Goal: Task Accomplishment & Management: Use online tool/utility

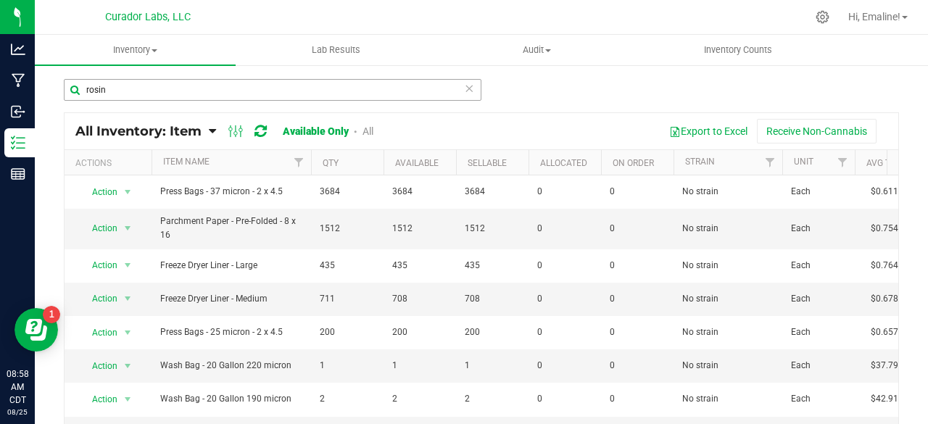
scroll to position [423, 0]
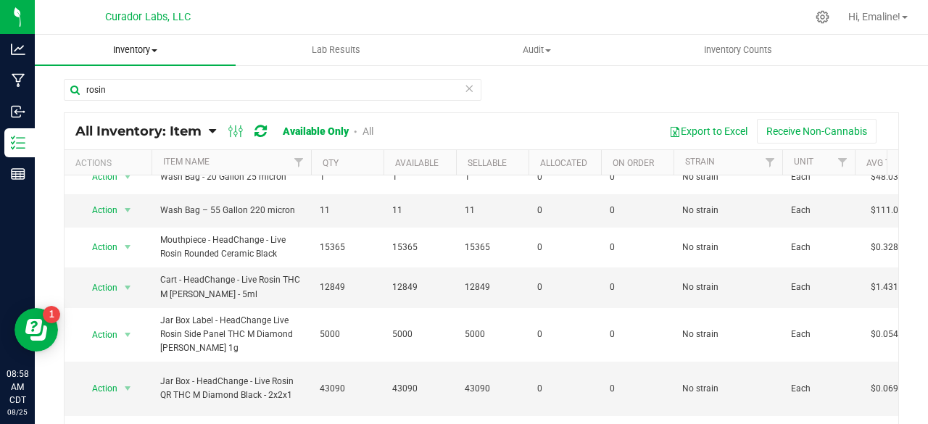
click at [156, 55] on span "Inventory" at bounding box center [135, 49] width 201 height 13
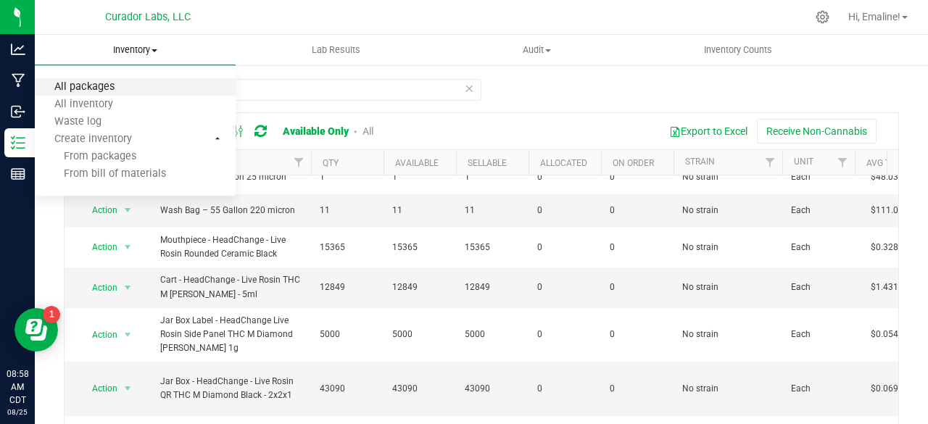
click at [121, 83] on span "All packages" at bounding box center [84, 87] width 99 height 12
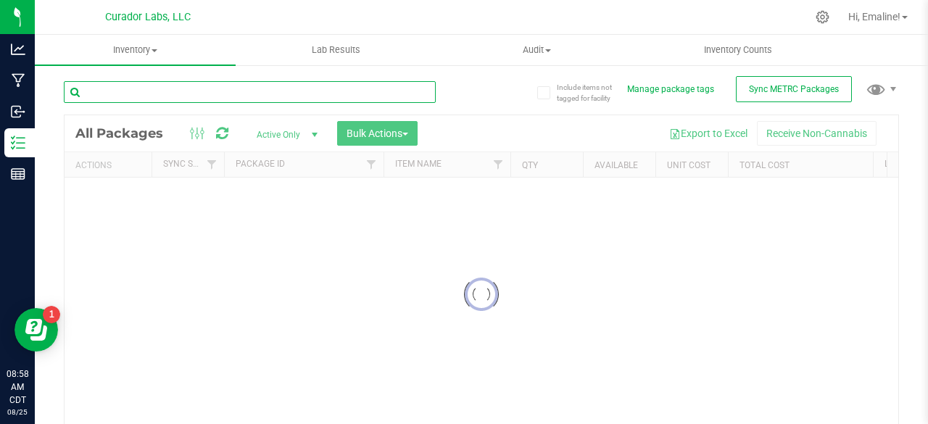
click at [143, 95] on input "text" at bounding box center [250, 92] width 372 height 22
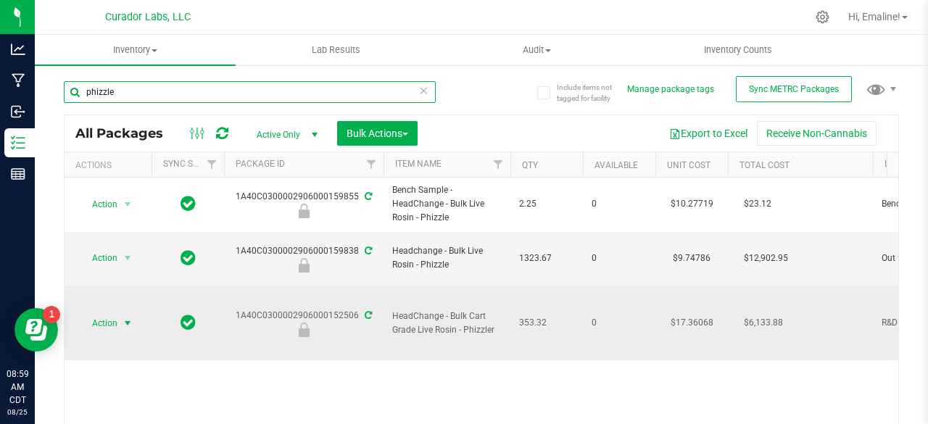
type input "phizzle"
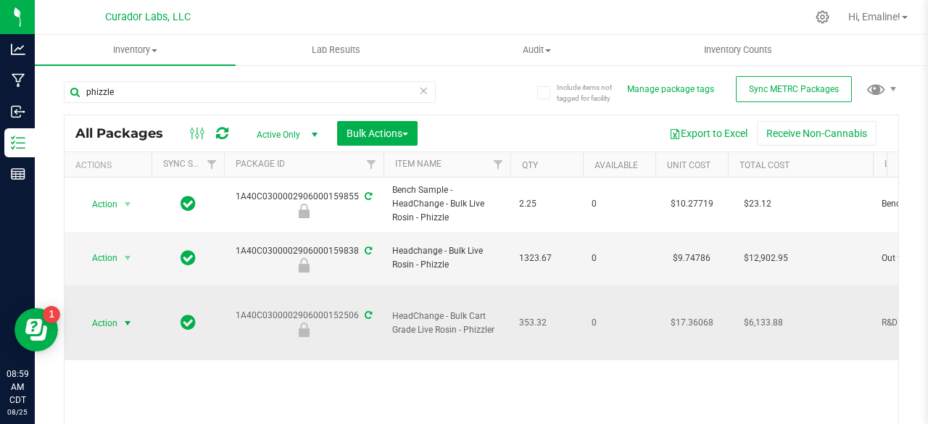
click at [127, 318] on span "select" at bounding box center [128, 324] width 12 height 12
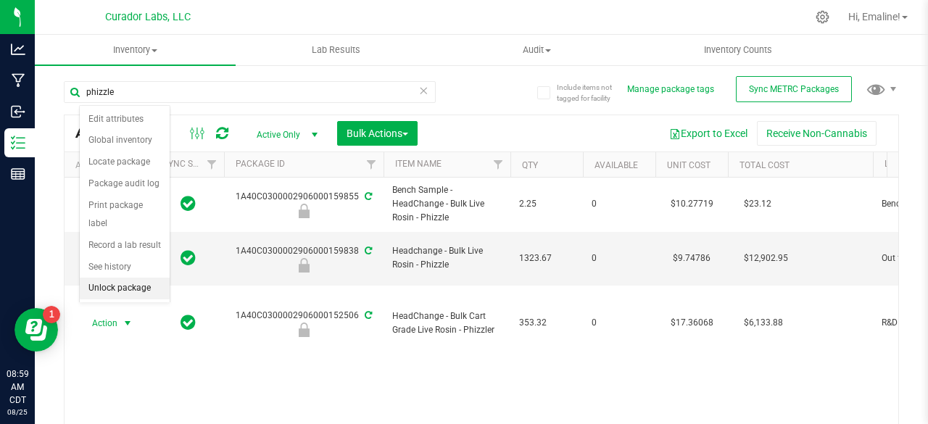
click at [122, 288] on li "Unlock package" at bounding box center [125, 289] width 90 height 22
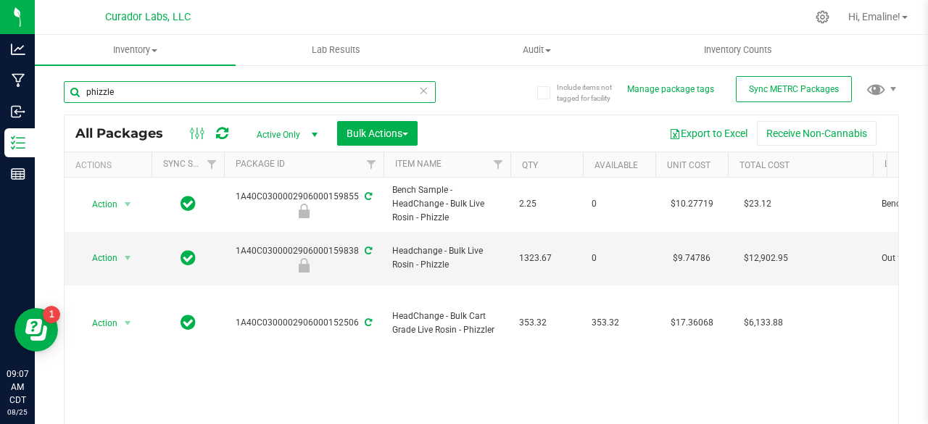
click at [302, 93] on input "phizzle" at bounding box center [250, 92] width 372 height 22
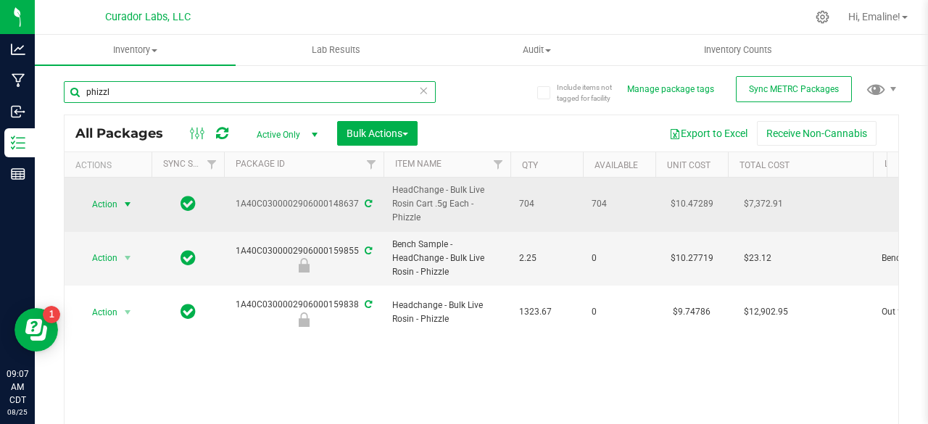
type input "phizzl"
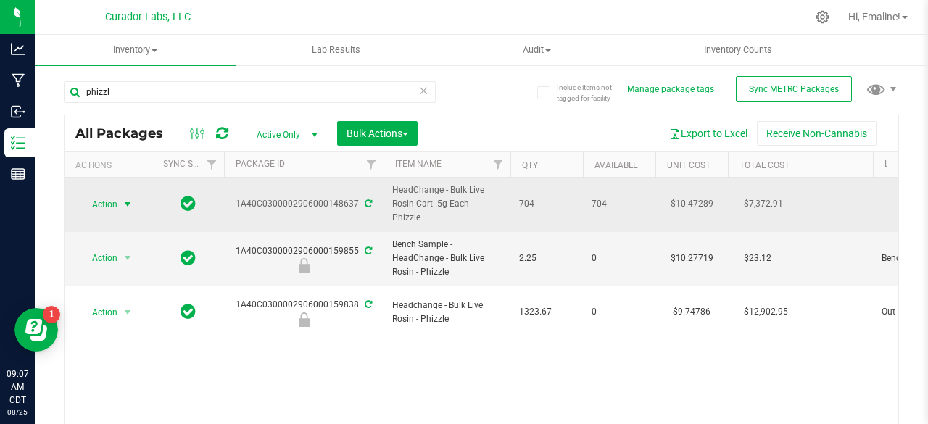
click at [128, 204] on span "select" at bounding box center [128, 205] width 12 height 12
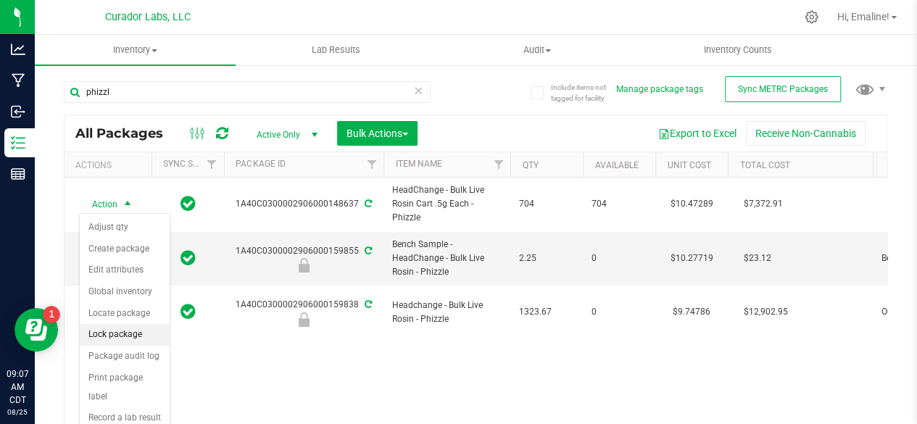
click at [120, 330] on li "Lock package" at bounding box center [125, 335] width 90 height 22
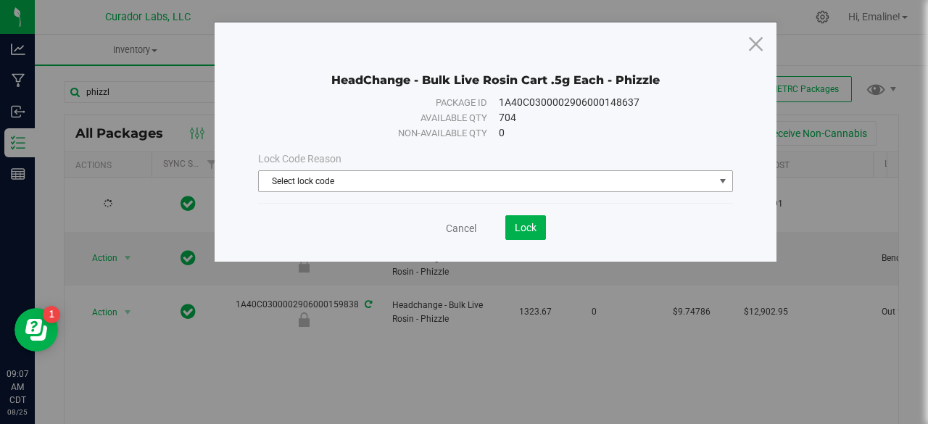
click at [284, 185] on span "Select lock code" at bounding box center [486, 181] width 455 height 20
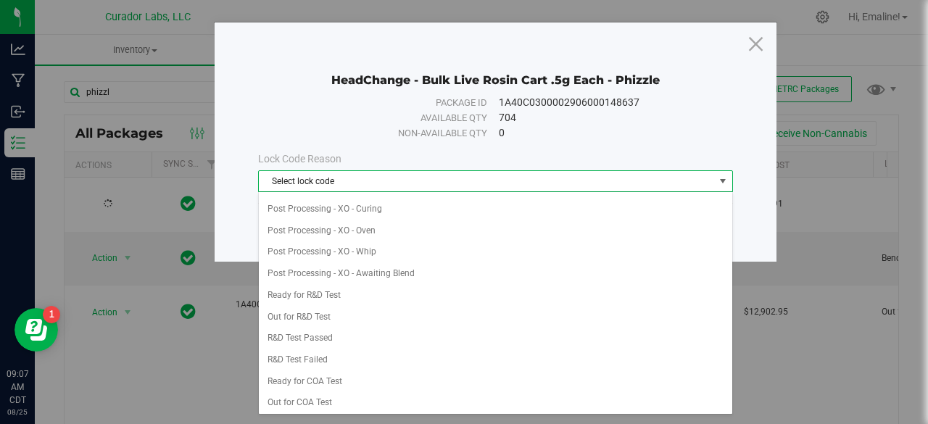
scroll to position [385, 0]
click at [318, 370] on li "Ready for COA Test" at bounding box center [496, 381] width 474 height 22
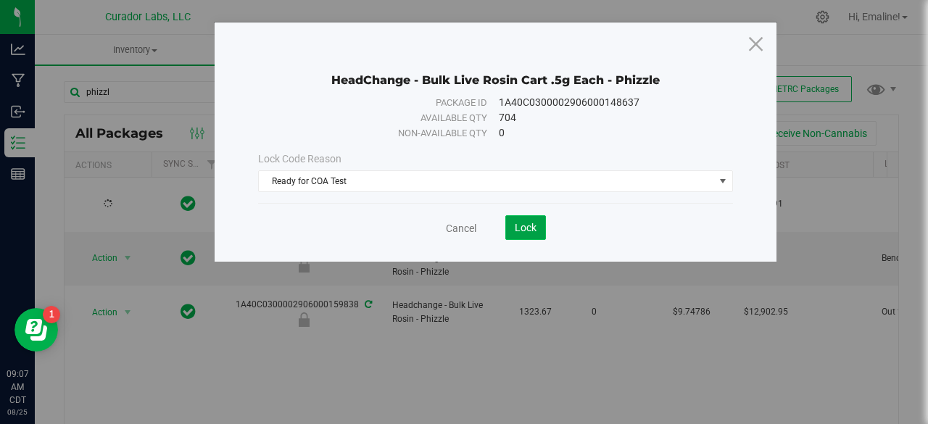
click at [518, 235] on button "Lock" at bounding box center [525, 227] width 41 height 25
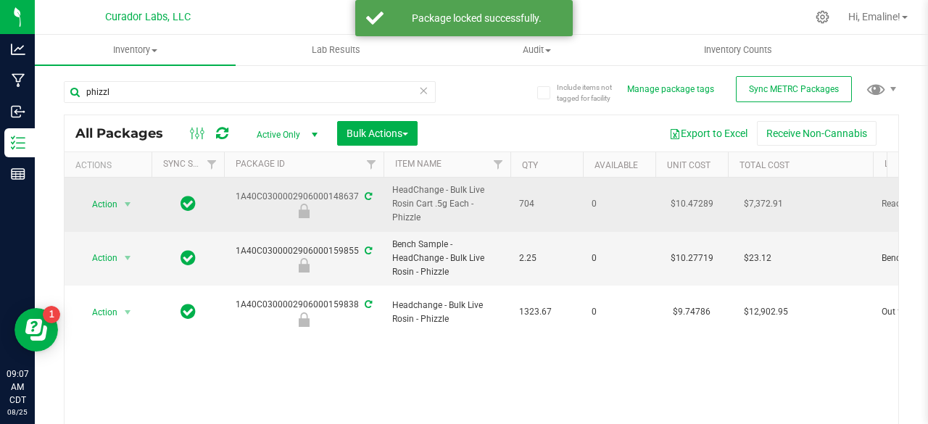
drag, startPoint x: 431, startPoint y: 218, endPoint x: 237, endPoint y: 198, distance: 194.6
copy tr "1A40C0300002906000148637 HeadChange - Bulk Live Rosin Cart .5g Each - Phizzle"
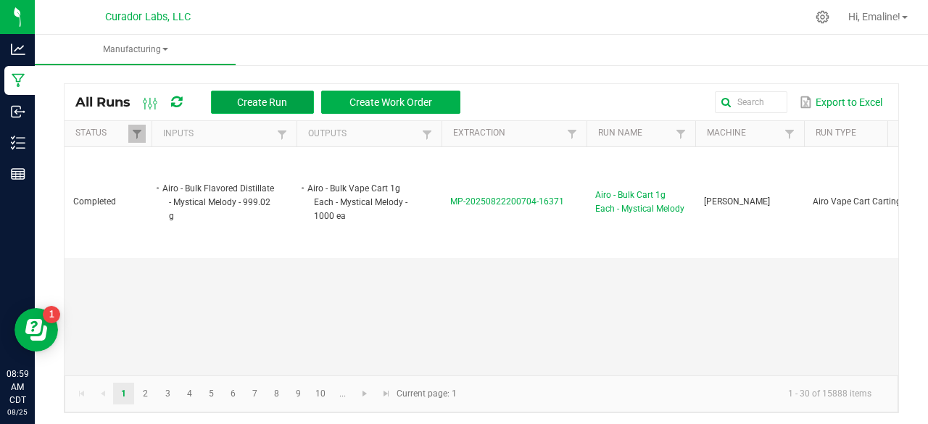
click at [284, 96] on span "Create Run" at bounding box center [262, 102] width 50 height 12
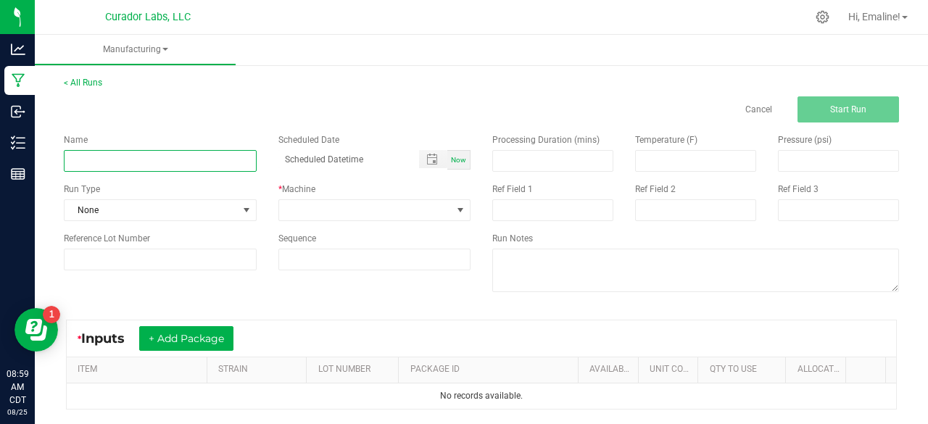
click at [228, 156] on input at bounding box center [160, 161] width 193 height 22
click at [244, 161] on input "HeadChange - Bulk Live Rosin Cart .5g Each - Starzurps" at bounding box center [160, 161] width 193 height 22
drag, startPoint x: 244, startPoint y: 161, endPoint x: 292, endPoint y: 157, distance: 48.0
click at [292, 157] on div "Name HeadChange - Bulk Live Rosin Cart .5g Each - Starzurps Scheduled Date Now" at bounding box center [267, 152] width 428 height 38
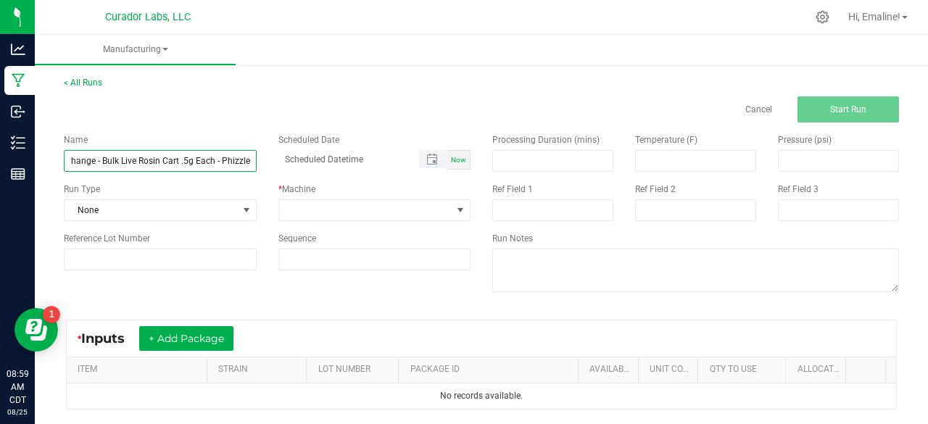
scroll to position [0, 29]
type input "HeadChange - Bulk Live Rosin Cart .5g Each - Phizzler"
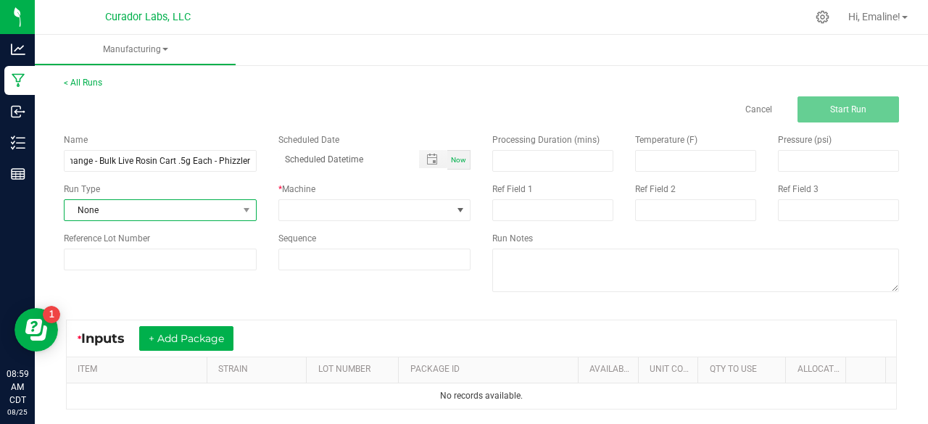
click at [196, 209] on span "None" at bounding box center [151, 210] width 173 height 20
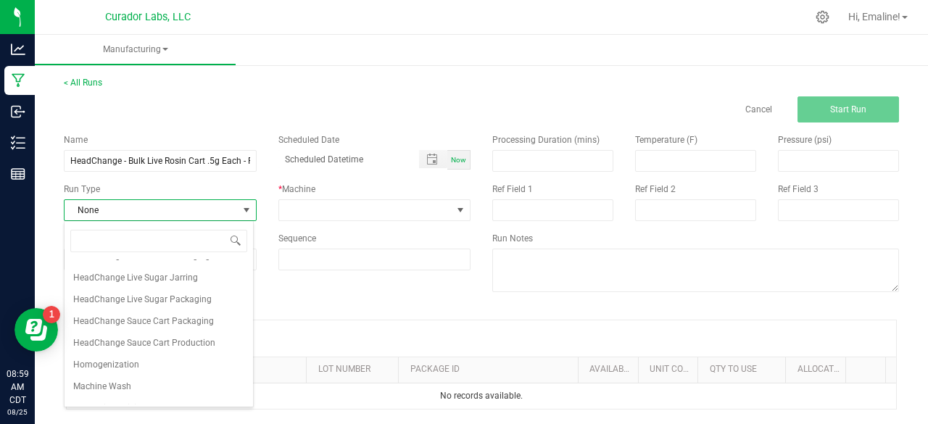
scroll to position [624, 0]
click at [168, 349] on span "HeadChange Sauce Cart Production" at bounding box center [144, 342] width 142 height 14
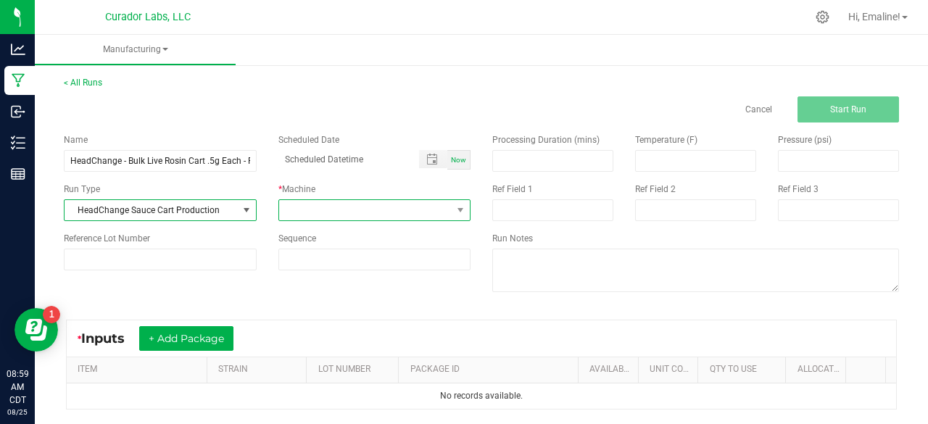
click at [293, 208] on span at bounding box center [365, 210] width 173 height 20
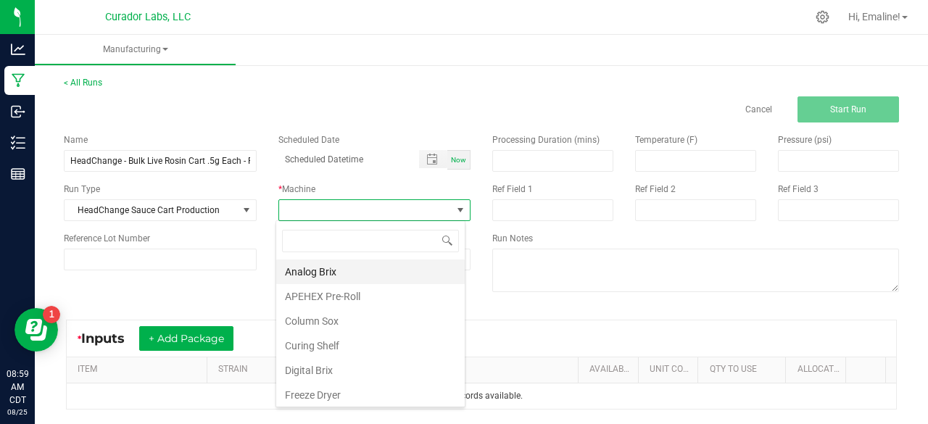
scroll to position [696, 0]
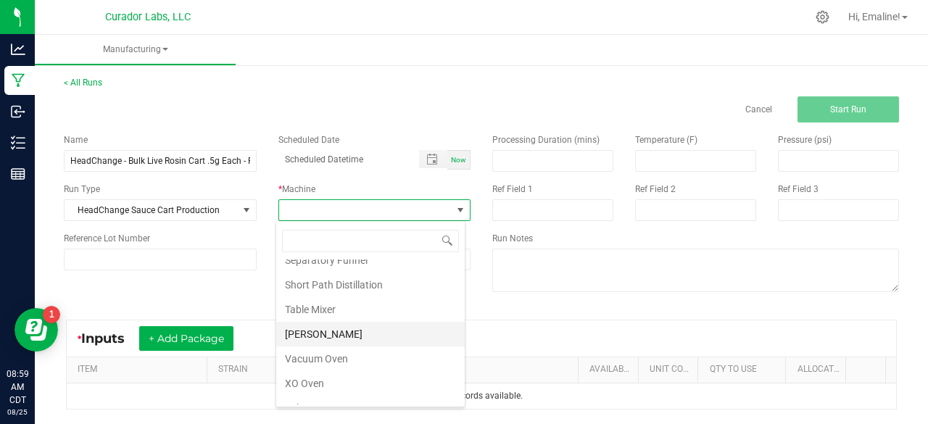
click at [328, 322] on li "[PERSON_NAME]" at bounding box center [370, 334] width 188 height 25
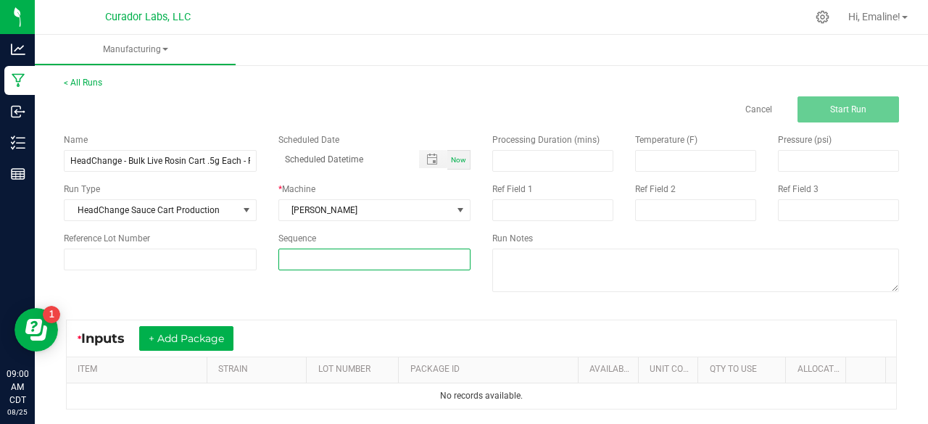
click at [339, 256] on input at bounding box center [374, 259] width 191 height 20
type input "9"
click at [346, 288] on div "Name HeadChange - Bulk Live Rosin Cart .5g Each - Phizzler Scheduled Date Now R…" at bounding box center [481, 215] width 857 height 184
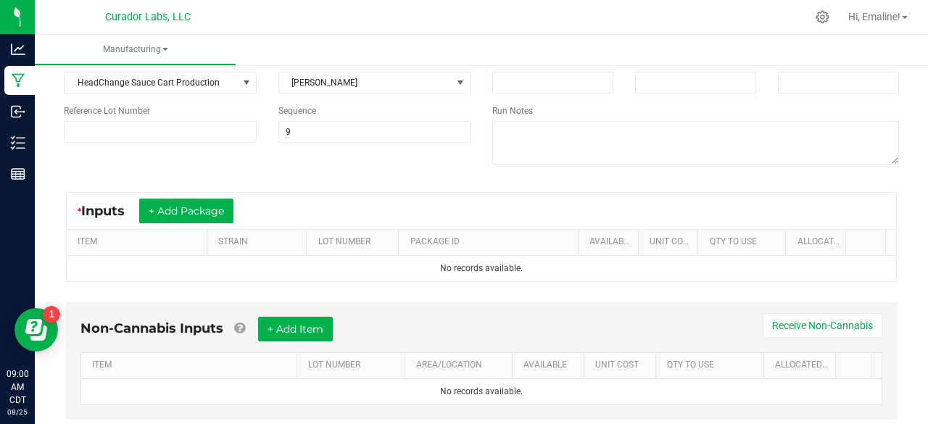
scroll to position [130, 0]
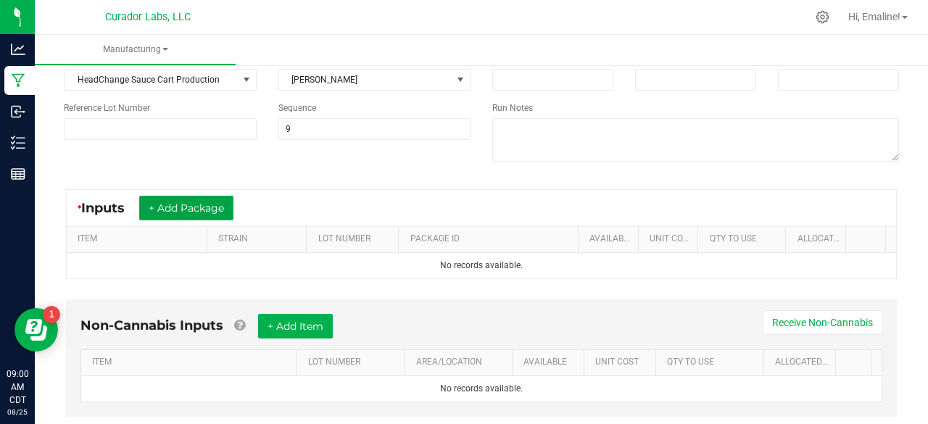
click at [220, 210] on button "+ Add Package" at bounding box center [186, 208] width 94 height 25
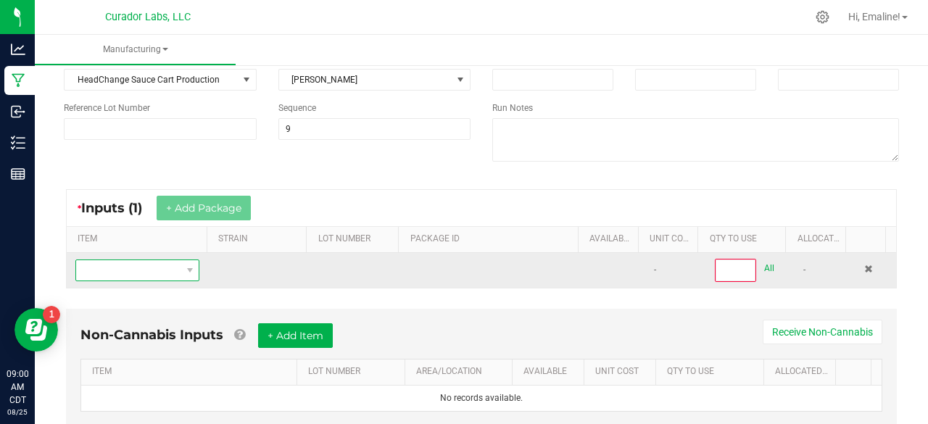
click at [162, 269] on span "NO DATA FOUND" at bounding box center [128, 270] width 104 height 20
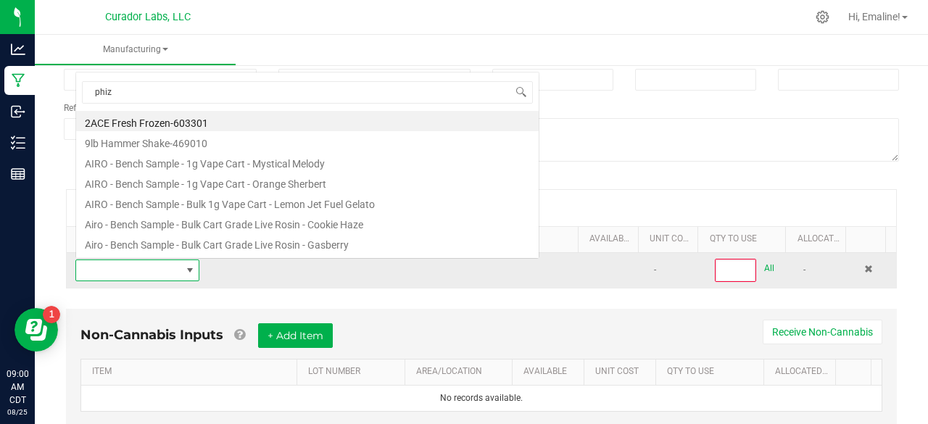
scroll to position [21, 119]
type input "phizz"
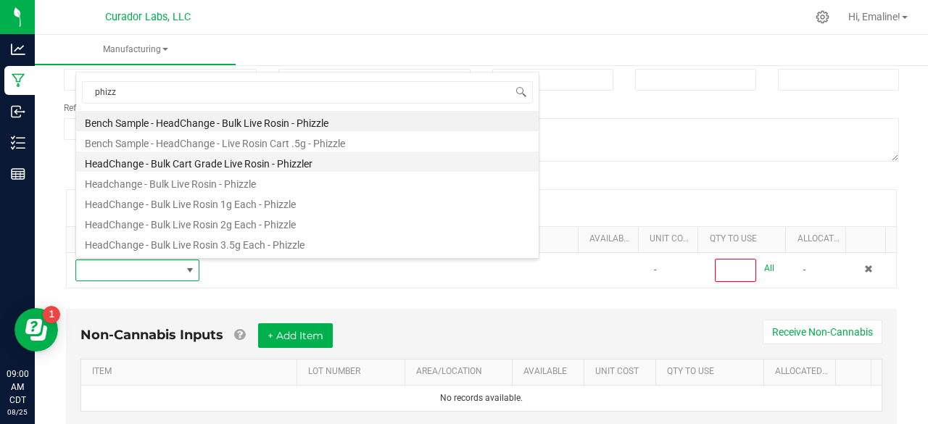
click at [225, 164] on li "HeadChange - Bulk Cart Grade Live Rosin - Phizzler" at bounding box center [307, 162] width 463 height 20
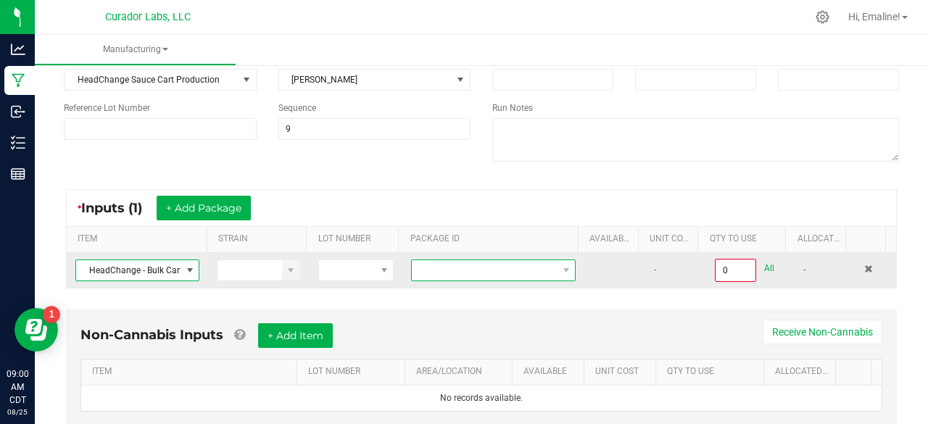
click at [421, 270] on span at bounding box center [484, 270] width 145 height 20
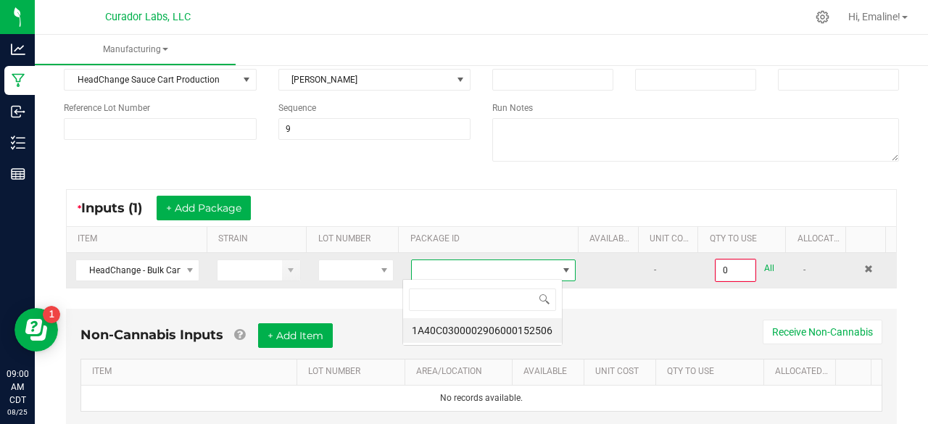
scroll to position [21, 159]
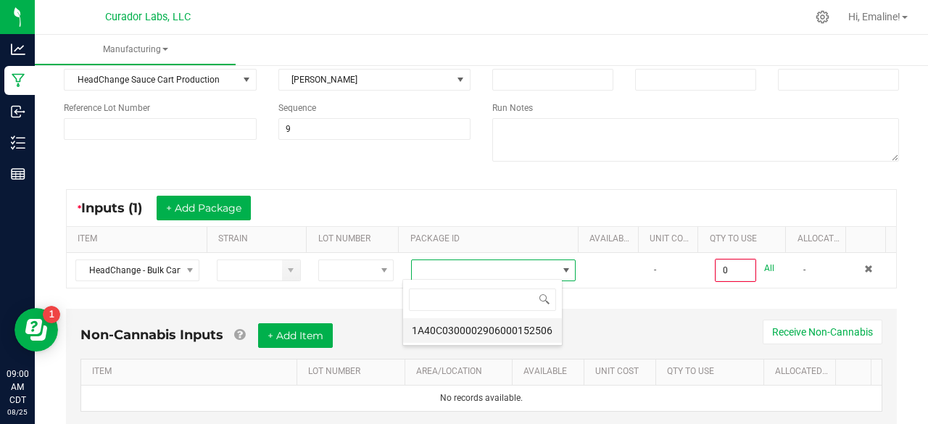
click at [447, 326] on li "1A40C0300002906000152506" at bounding box center [482, 330] width 159 height 25
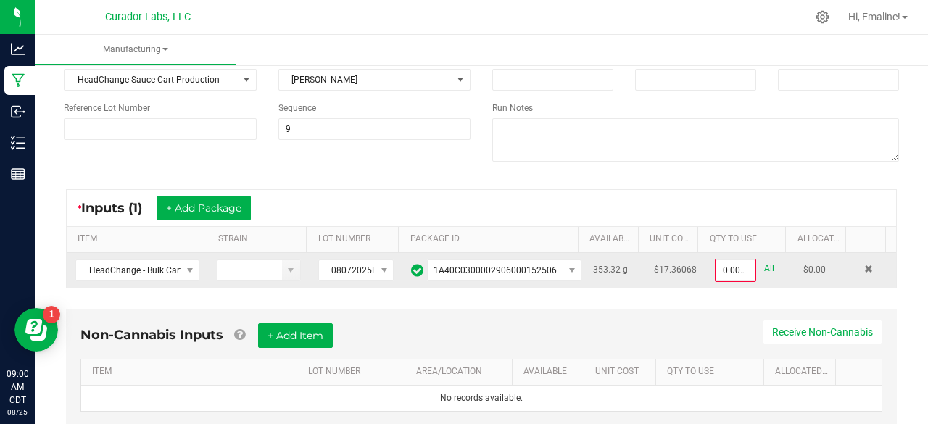
click at [764, 266] on link "All" at bounding box center [769, 269] width 10 height 20
type input "353.3200 g"
click at [909, 241] on div "< All Runs Cancel Start Run Name HeadChange - Bulk Live Rosin Cart .5g Each - P…" at bounding box center [481, 199] width 893 height 536
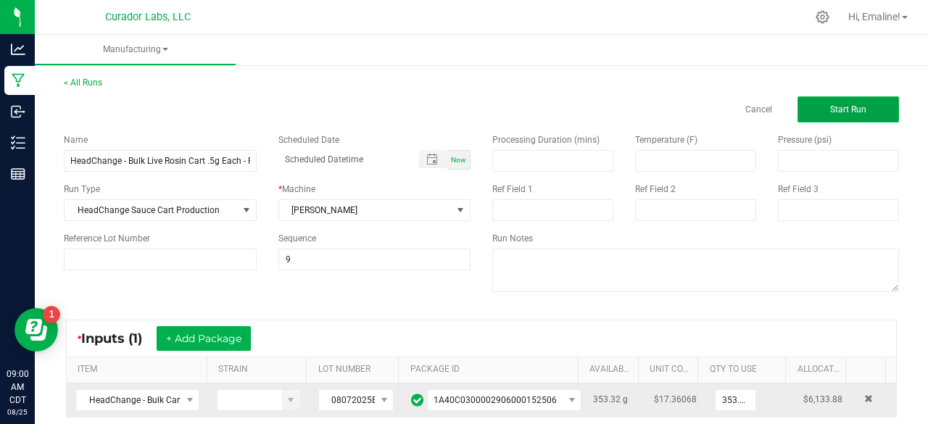
click at [871, 106] on button "Start Run" at bounding box center [847, 109] width 101 height 26
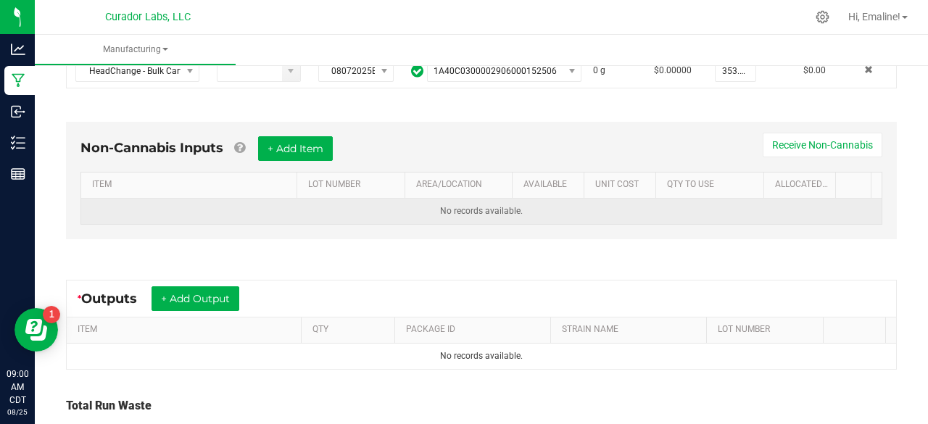
scroll to position [352, 0]
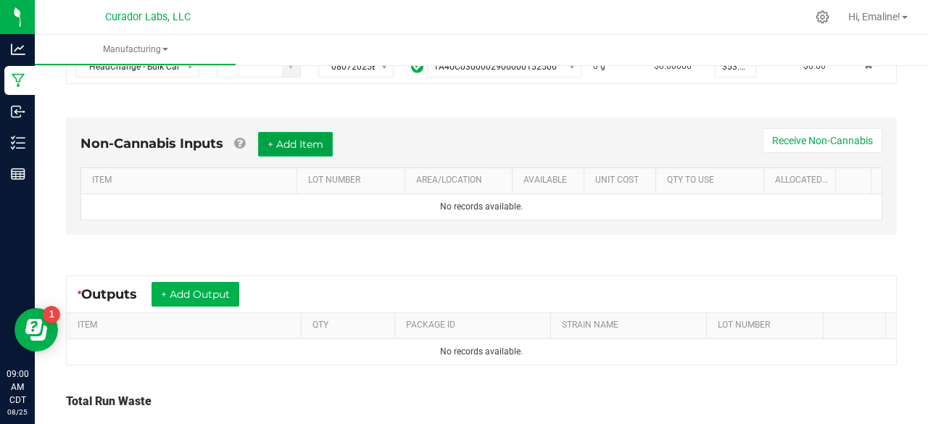
click at [318, 134] on button "+ Add Item" at bounding box center [295, 144] width 75 height 25
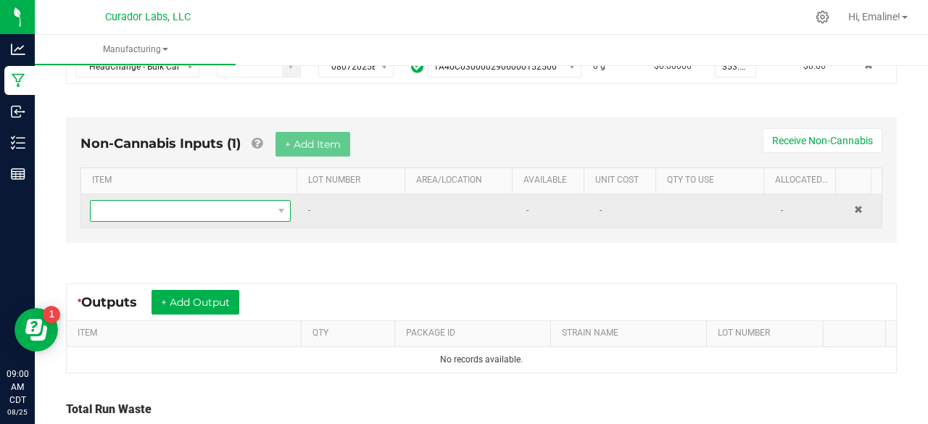
click at [243, 209] on span "NO DATA FOUND" at bounding box center [181, 211] width 181 height 20
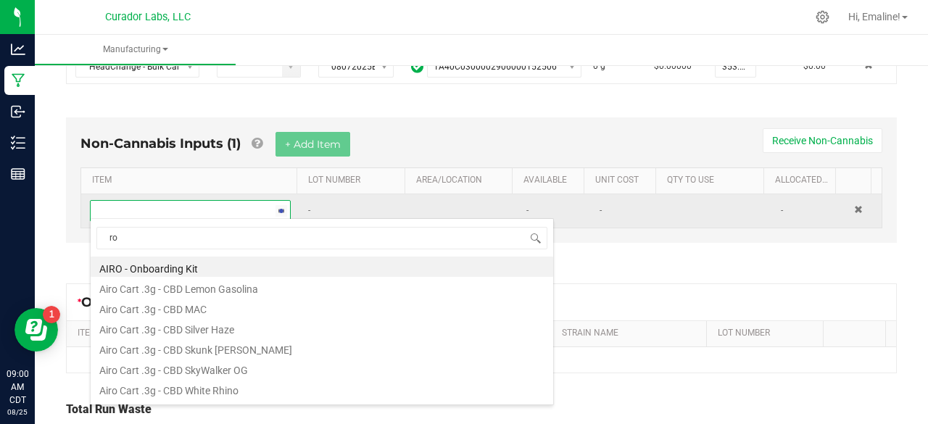
scroll to position [21, 191]
type input "rosin"
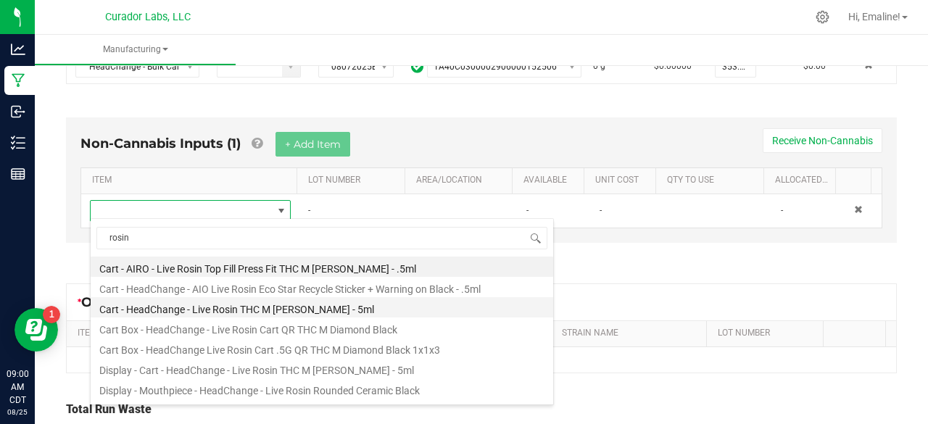
click at [216, 313] on li "Cart - HeadChange - Live Rosin THC M [PERSON_NAME] - 5ml" at bounding box center [322, 307] width 463 height 20
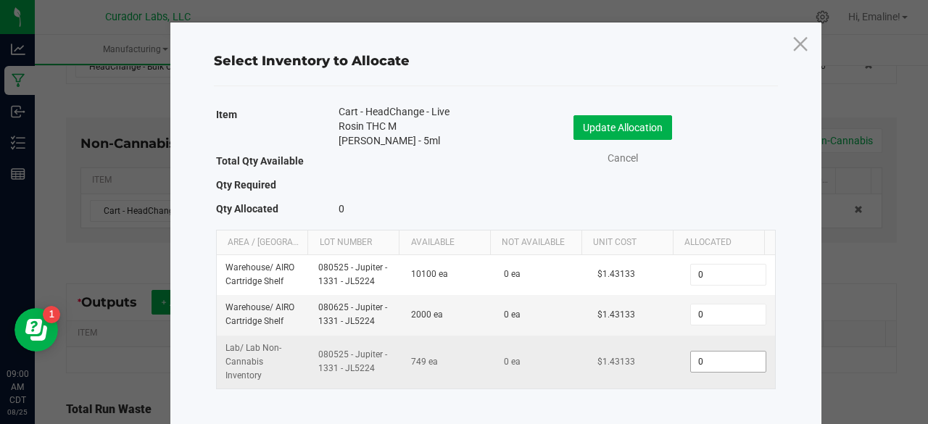
click at [701, 365] on input "0" at bounding box center [728, 362] width 74 height 20
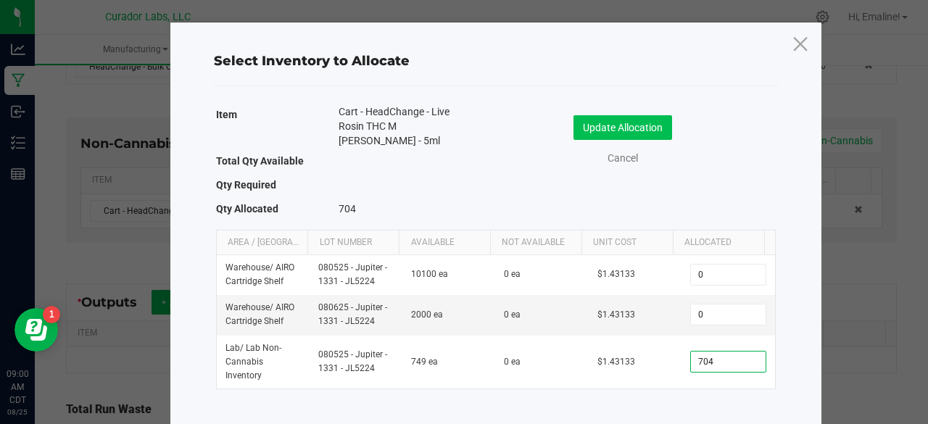
type input "704"
click at [644, 131] on button "Update Allocation" at bounding box center [622, 127] width 99 height 25
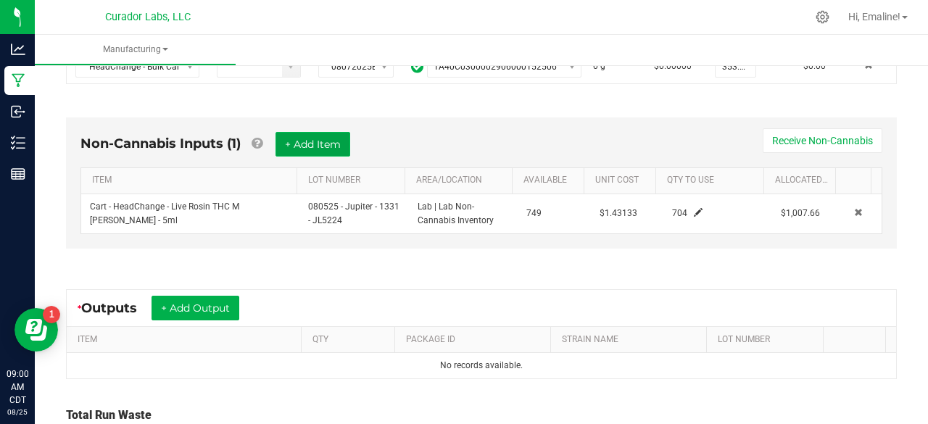
click at [339, 152] on button "+ Add Item" at bounding box center [312, 144] width 75 height 25
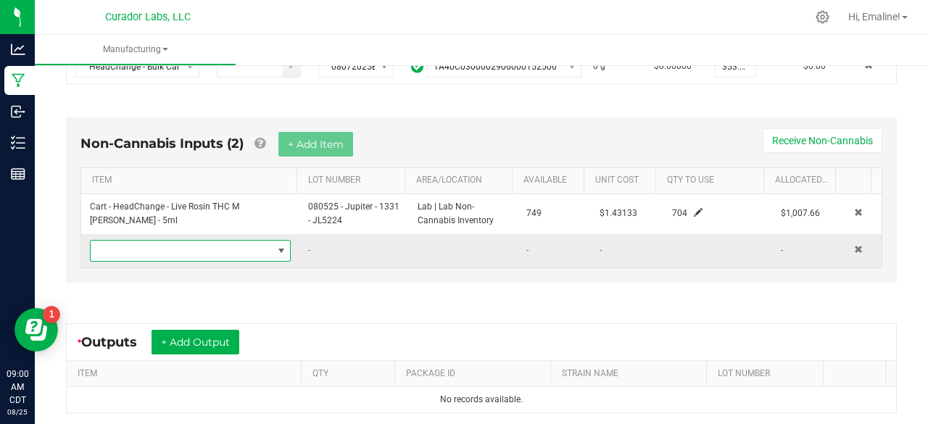
click at [251, 249] on span "NO DATA FOUND" at bounding box center [181, 251] width 181 height 20
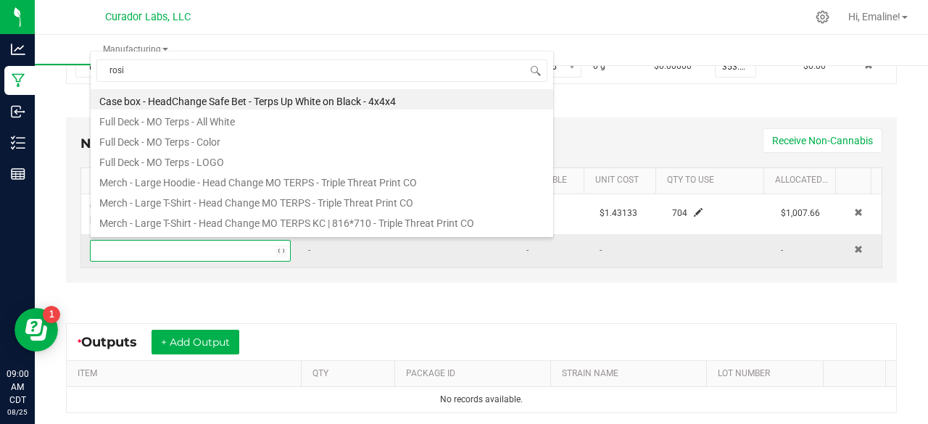
type input "rosin"
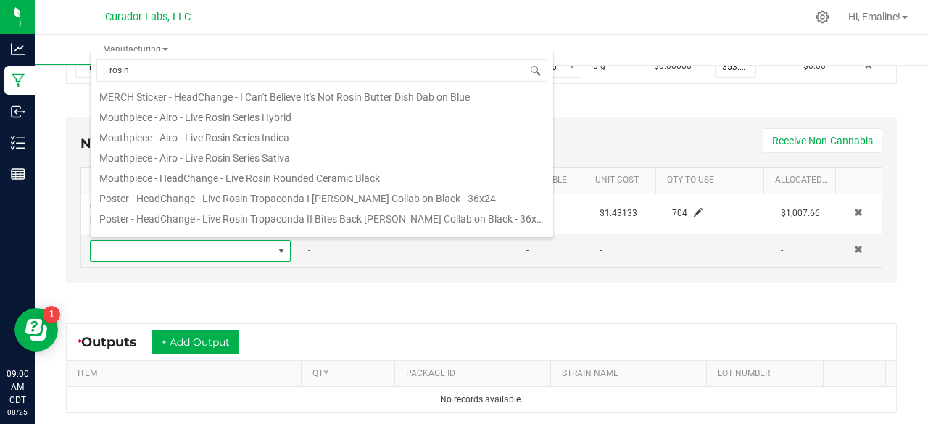
scroll to position [637, 0]
click at [219, 179] on li "Mouthpiece - HeadChange - Live Rosin Rounded Ceramic Black" at bounding box center [322, 173] width 463 height 20
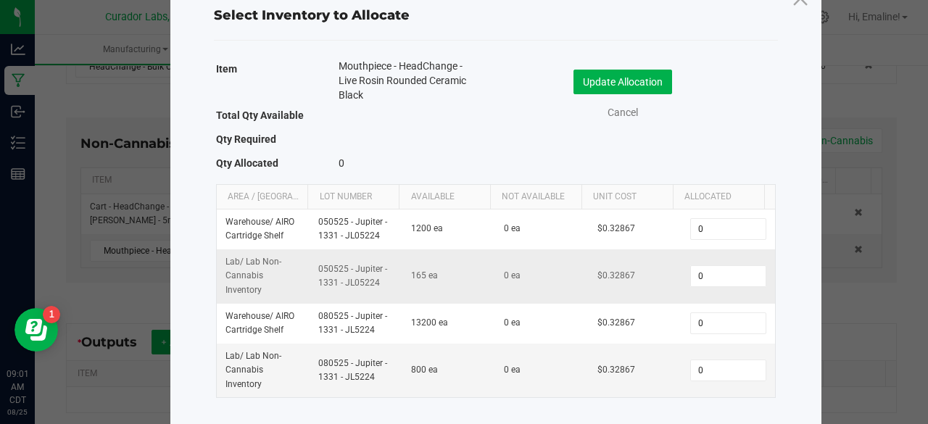
scroll to position [62, 0]
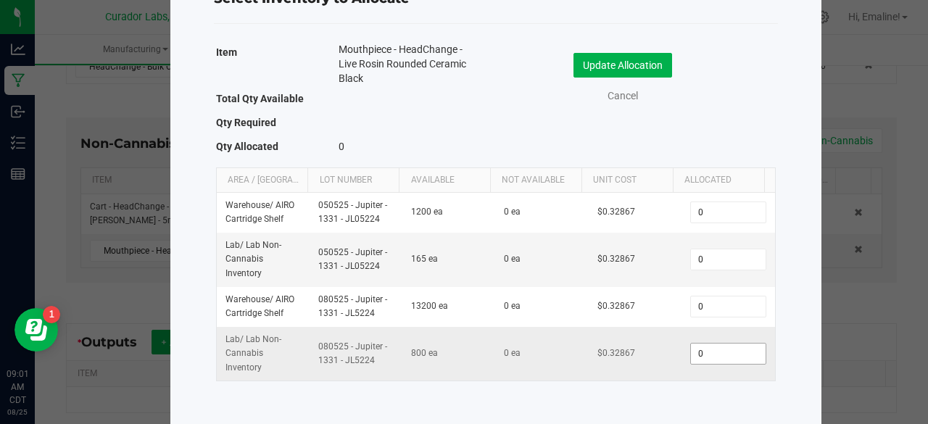
click at [696, 350] on input "0" at bounding box center [728, 354] width 74 height 20
type input "600"
click at [705, 257] on input "0" at bounding box center [728, 259] width 74 height 20
type input "104"
click at [654, 66] on button "Update Allocation" at bounding box center [622, 65] width 99 height 25
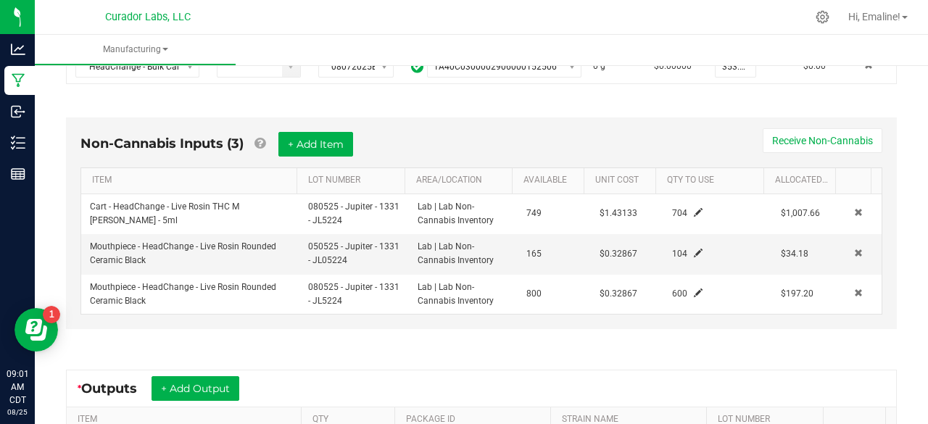
click at [890, 191] on div "Non-Cannabis Inputs (3) + Add Item Receive Non-Cannabis ITEM LOT NUMBER AREA/LO…" at bounding box center [481, 227] width 857 height 260
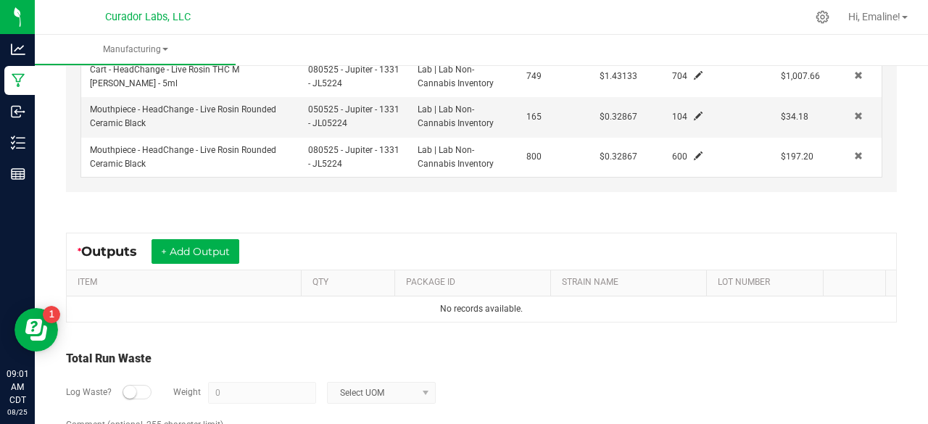
scroll to position [547, 0]
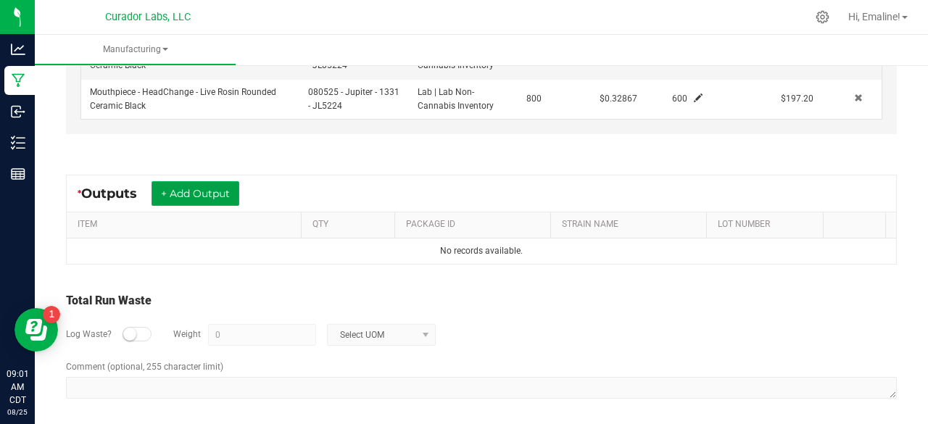
click at [234, 196] on button "+ Add Output" at bounding box center [196, 193] width 88 height 25
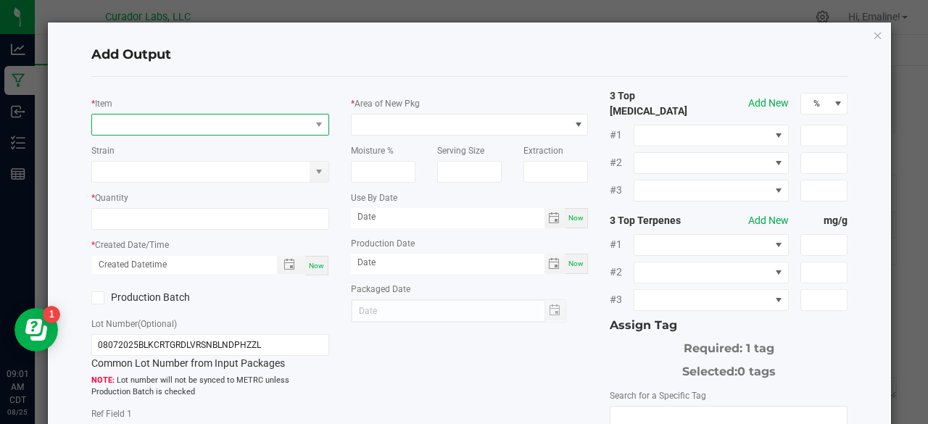
click at [232, 117] on span "NO DATA FOUND" at bounding box center [201, 125] width 218 height 20
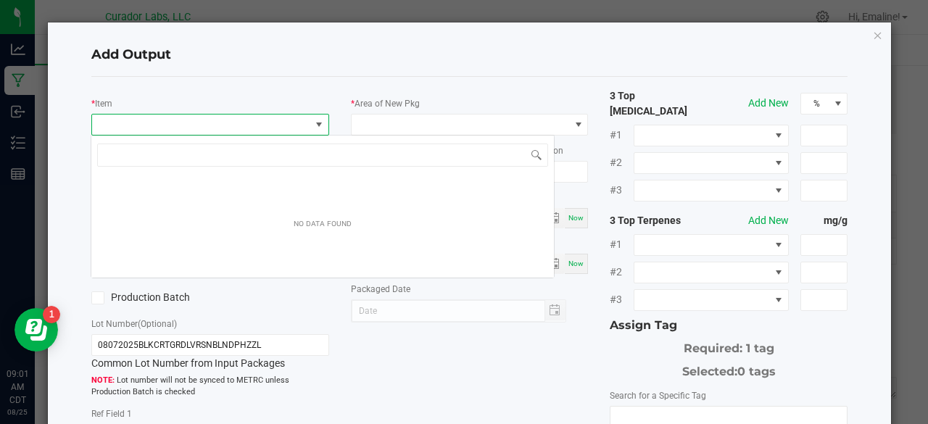
scroll to position [21, 234]
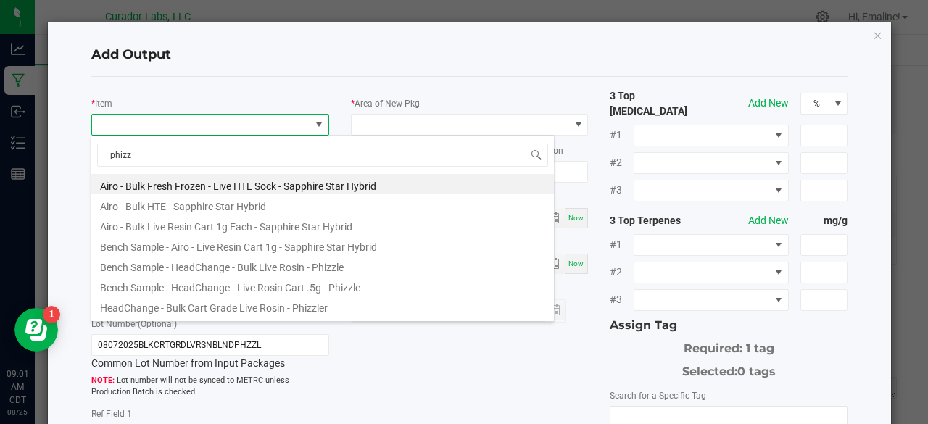
type input "phizzl"
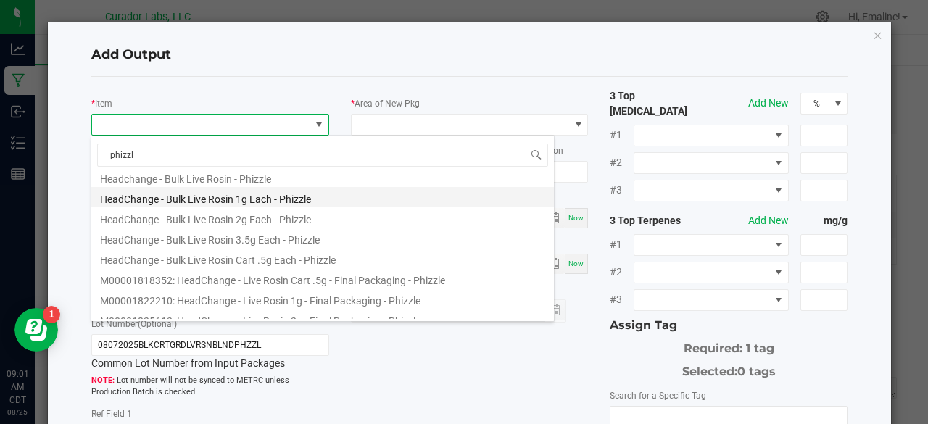
scroll to position [70, 0]
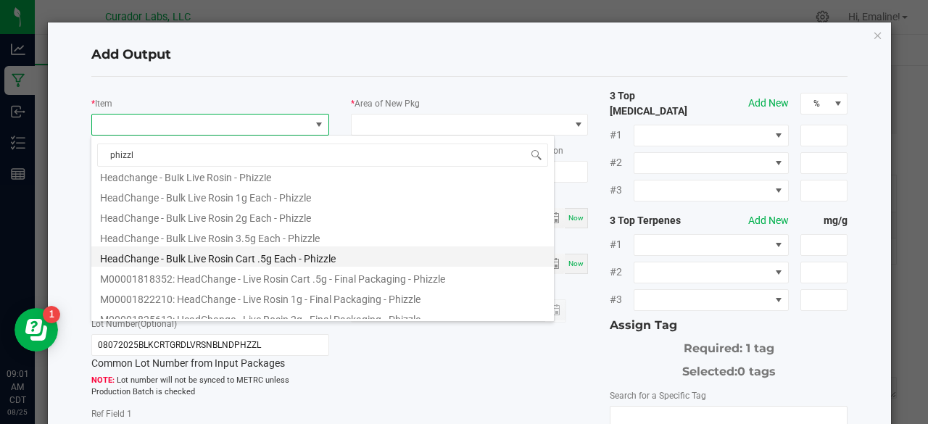
click at [258, 264] on li "HeadChange - Bulk Live Rosin Cart .5g Each - Phizzle" at bounding box center [322, 256] width 463 height 20
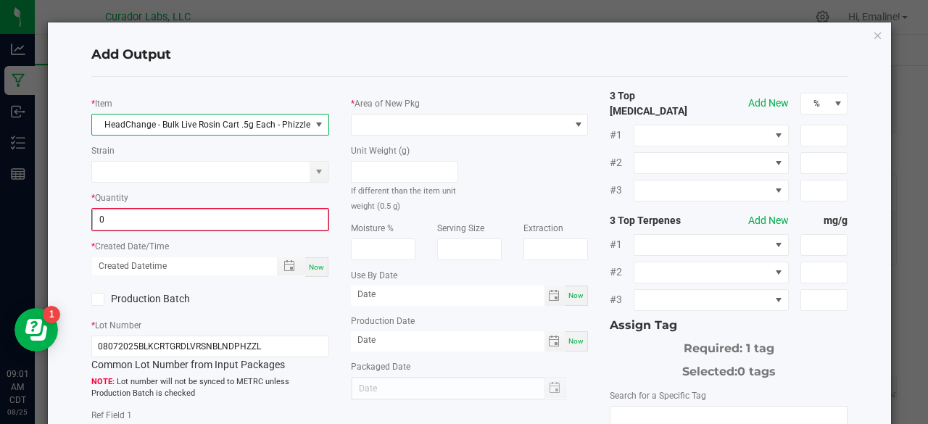
click at [246, 215] on input "0" at bounding box center [210, 220] width 235 height 20
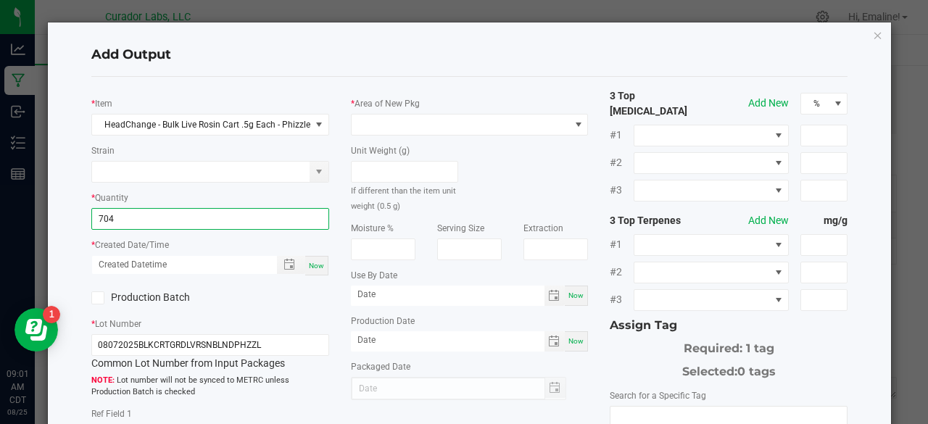
type input "704 ea"
click at [316, 259] on div "Now" at bounding box center [316, 266] width 23 height 20
type input "[DATE] 9:01 AM"
type input "[DATE]"
click at [107, 297] on label "Production Batch" at bounding box center [145, 297] width 108 height 15
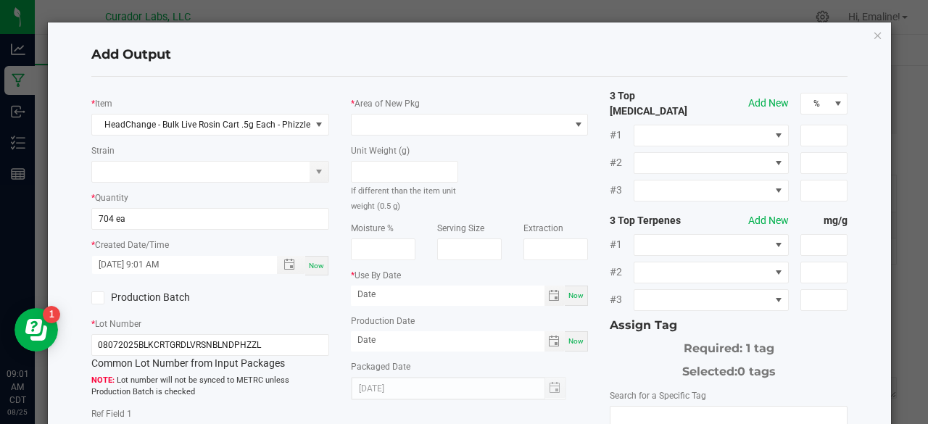
click at [0, 0] on input "Production Batch" at bounding box center [0, 0] width 0 height 0
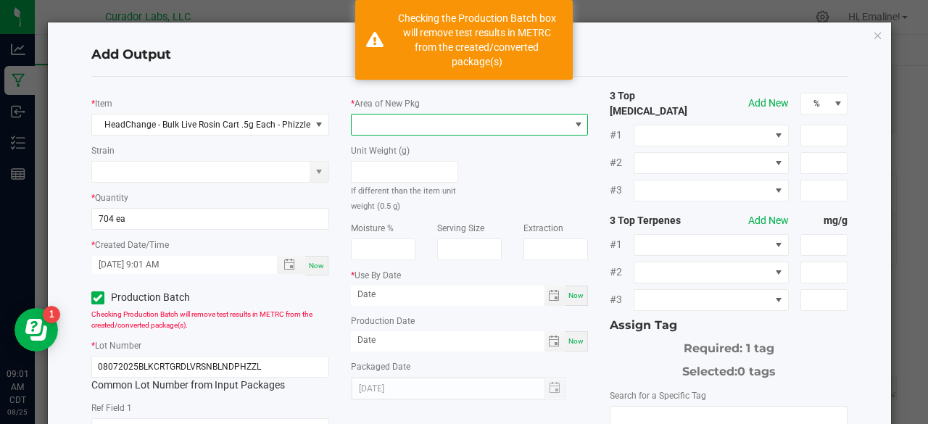
click at [435, 118] on span at bounding box center [461, 125] width 218 height 20
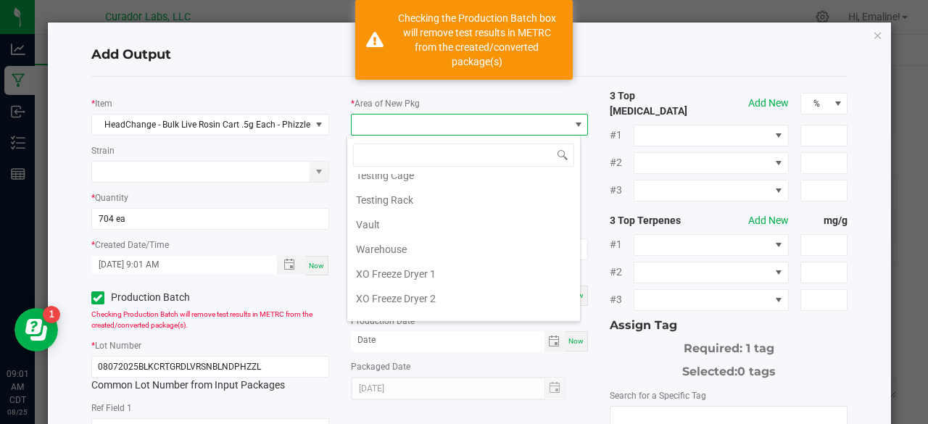
scroll to position [1486, 0]
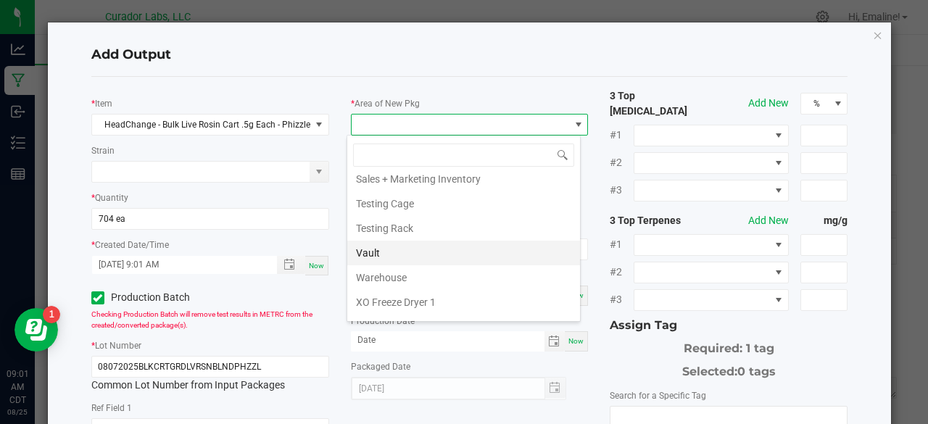
click at [381, 241] on li "Vault" at bounding box center [463, 253] width 233 height 25
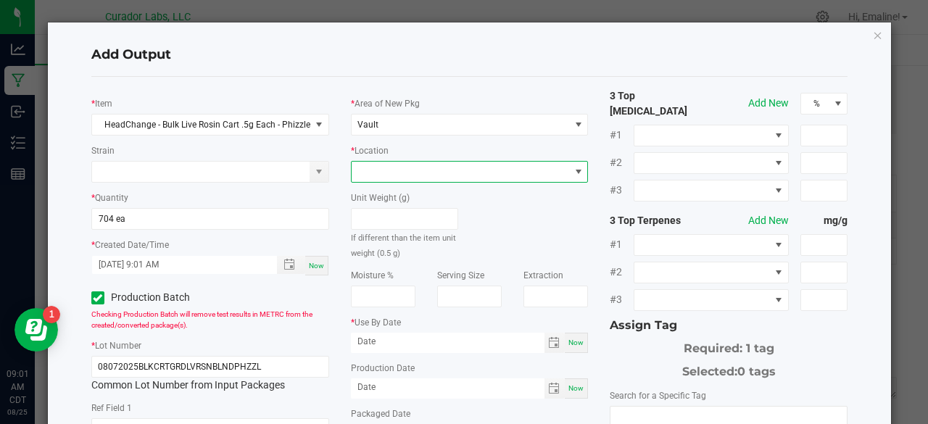
click at [383, 172] on span at bounding box center [461, 172] width 218 height 20
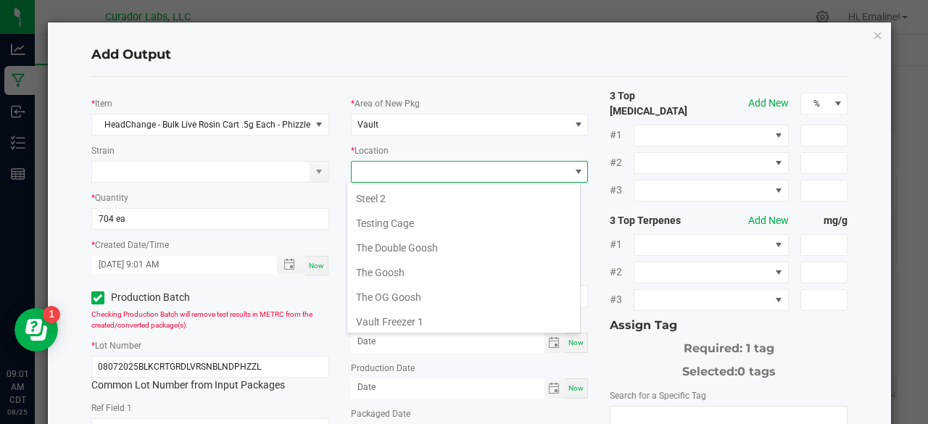
scroll to position [641, 0]
click at [404, 212] on li "Testing Cage" at bounding box center [463, 222] width 233 height 25
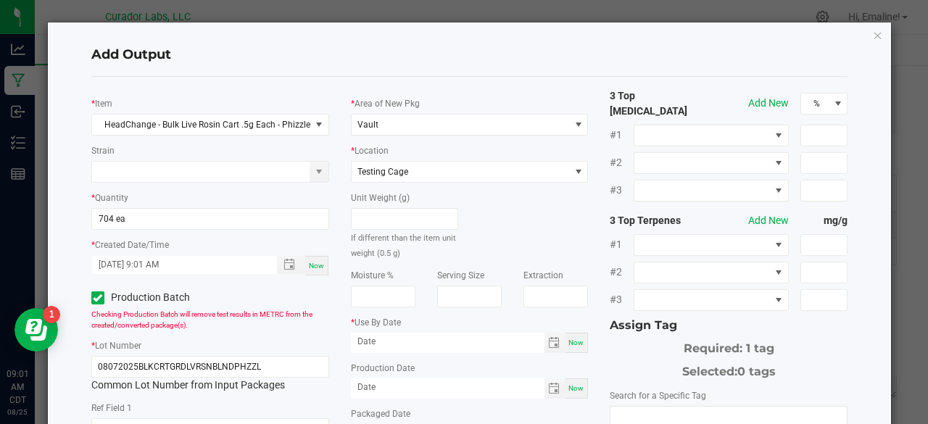
click at [486, 210] on div "Unit Weight (g) If different than the item unit weight (0.5 g)" at bounding box center [470, 222] width 260 height 78
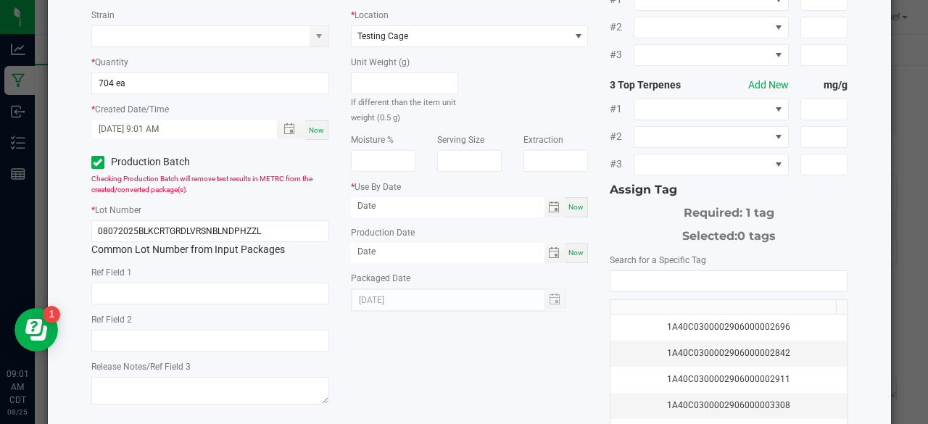
scroll to position [136, 0]
click at [571, 257] on div "Now" at bounding box center [576, 252] width 23 height 20
type input "[DATE]"
click at [571, 211] on div "Now" at bounding box center [576, 206] width 23 height 20
click at [507, 204] on input "[DATE]" at bounding box center [448, 205] width 194 height 18
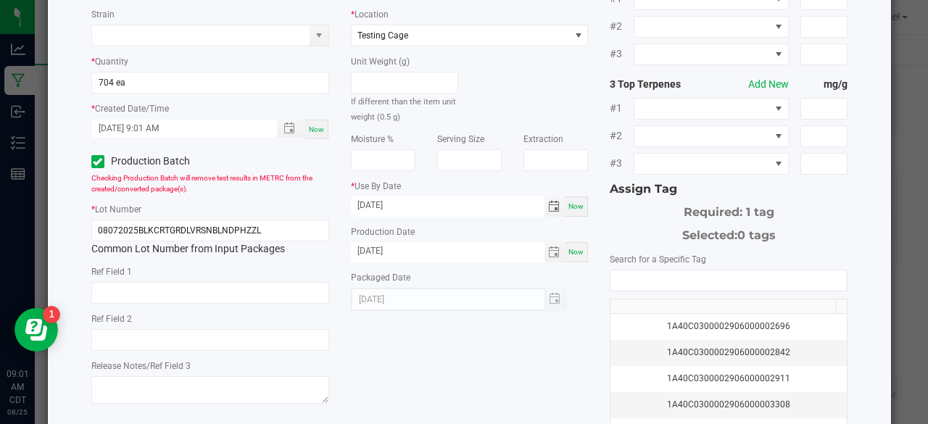
type input "[DATE]"
click at [599, 326] on div "3 Top [MEDICAL_DATA] Add New % #1 #2 #3 3 Top Terpenes Add New mg/g #1 #2 #3 As…" at bounding box center [729, 216] width 260 height 528
click at [657, 270] on input "NO DATA FOUND" at bounding box center [728, 280] width 236 height 20
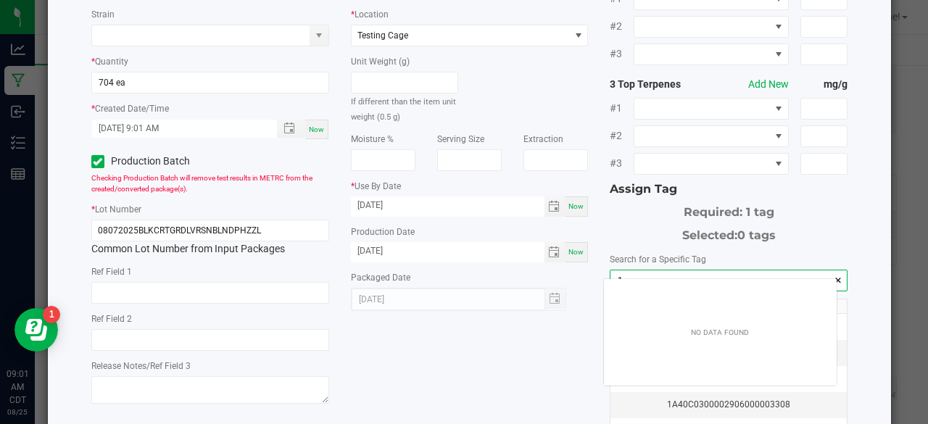
scroll to position [20, 233]
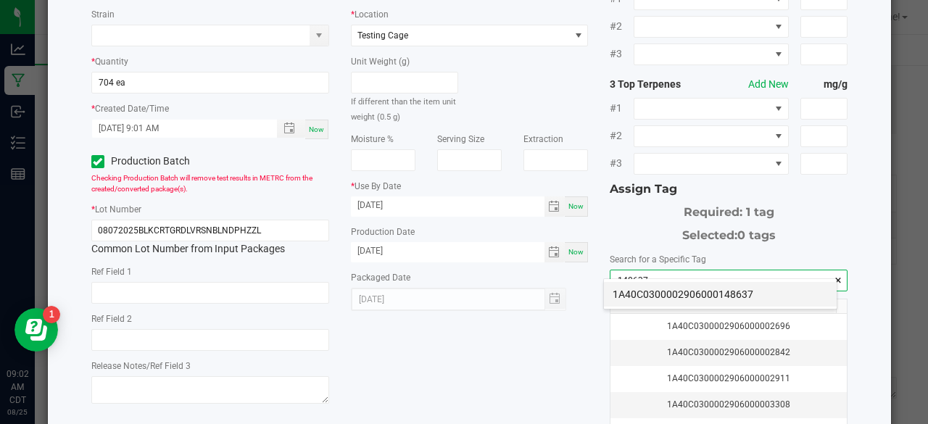
click at [658, 297] on li "1A40C0300002906000148637" at bounding box center [720, 294] width 233 height 25
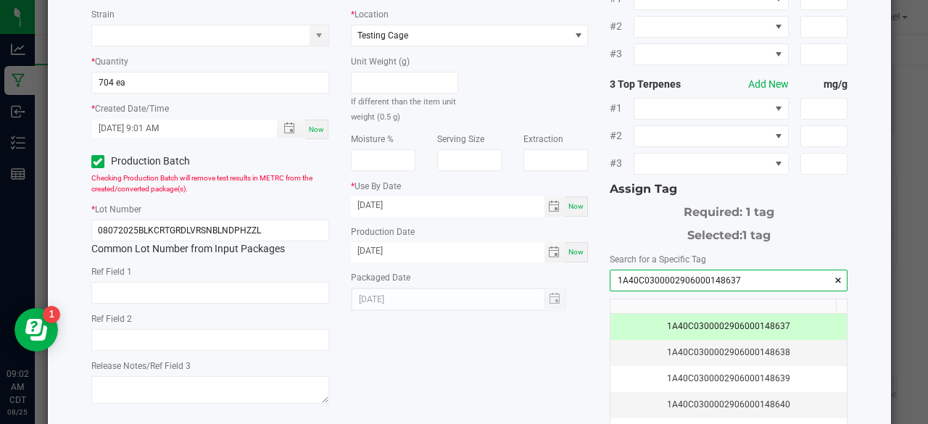
type input "1A40C0300002906000148637"
click at [560, 360] on div "* Item HeadChange - Bulk Live Rosin Cart .5g Each - Phizzle Strain * Quantity 7…" at bounding box center [469, 216] width 779 height 528
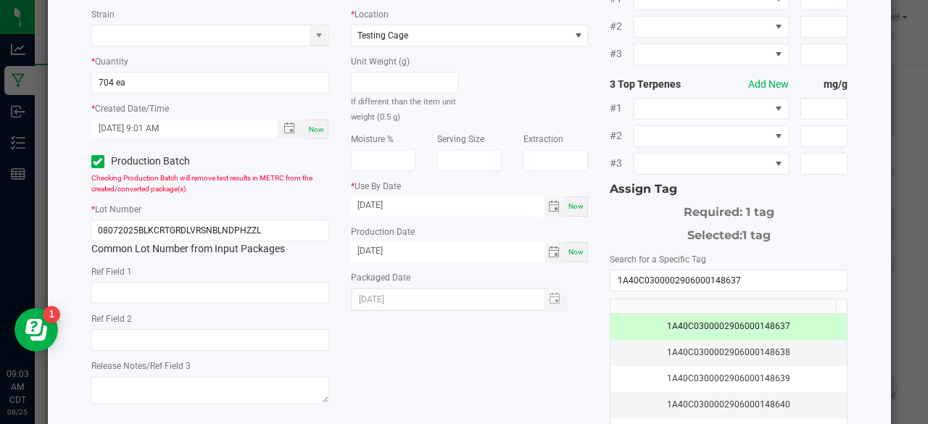
click at [557, 358] on div "* Item HeadChange - Bulk Live Rosin Cart .5g Each - Phizzle Strain * Quantity 7…" at bounding box center [469, 216] width 779 height 528
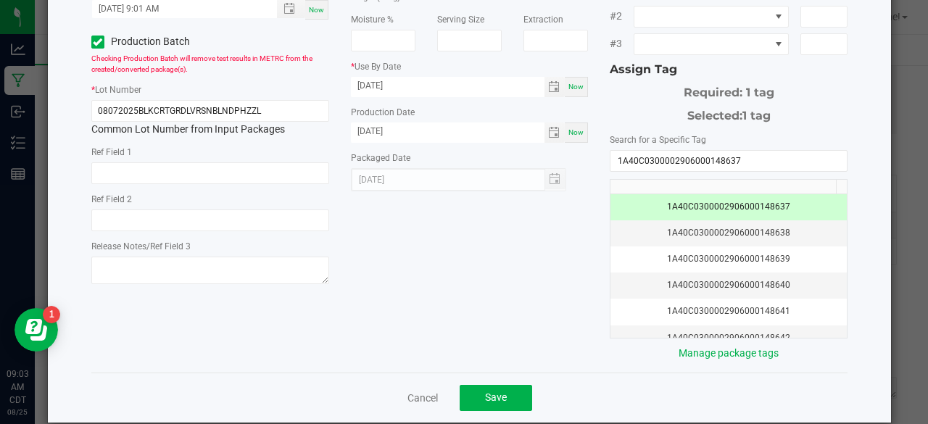
scroll to position [263, 0]
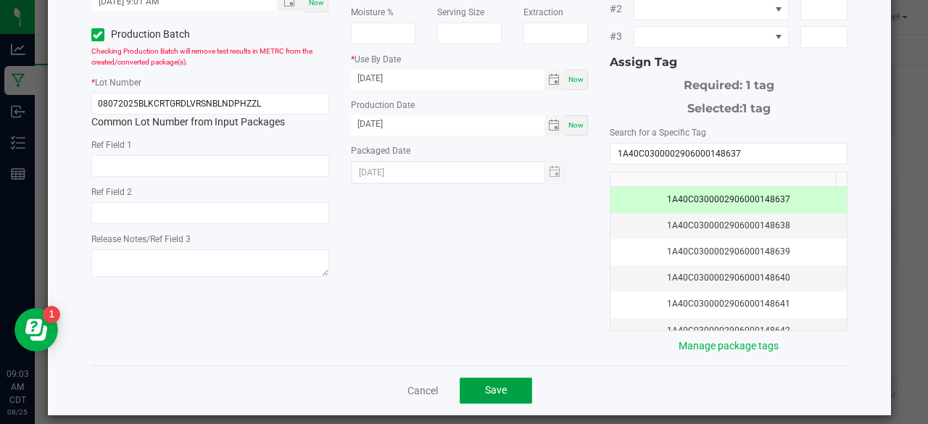
click at [510, 378] on button "Save" at bounding box center [496, 391] width 72 height 26
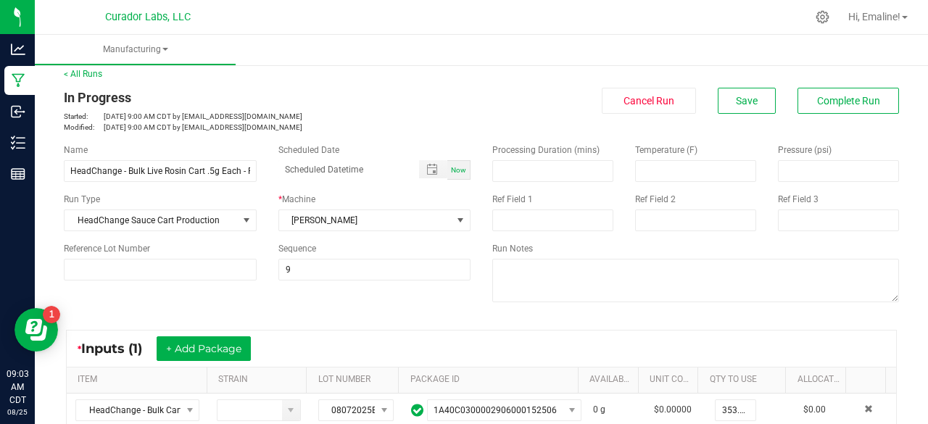
scroll to position [0, 0]
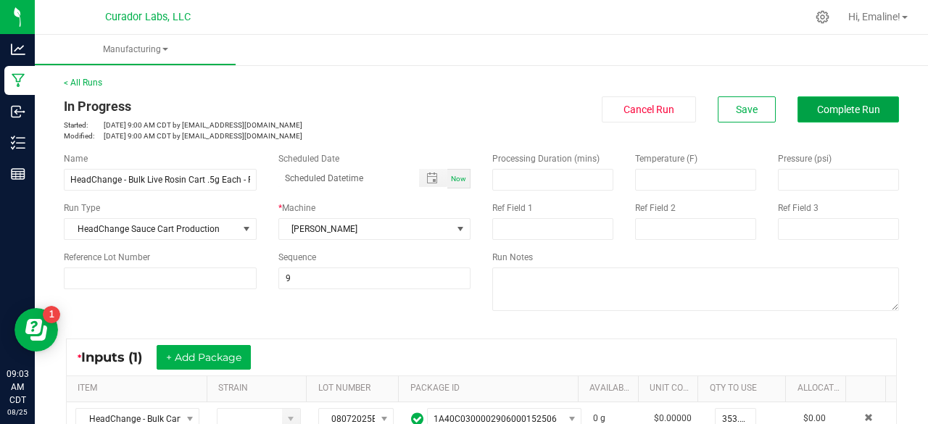
click at [857, 116] on button "Complete Run" at bounding box center [847, 109] width 101 height 26
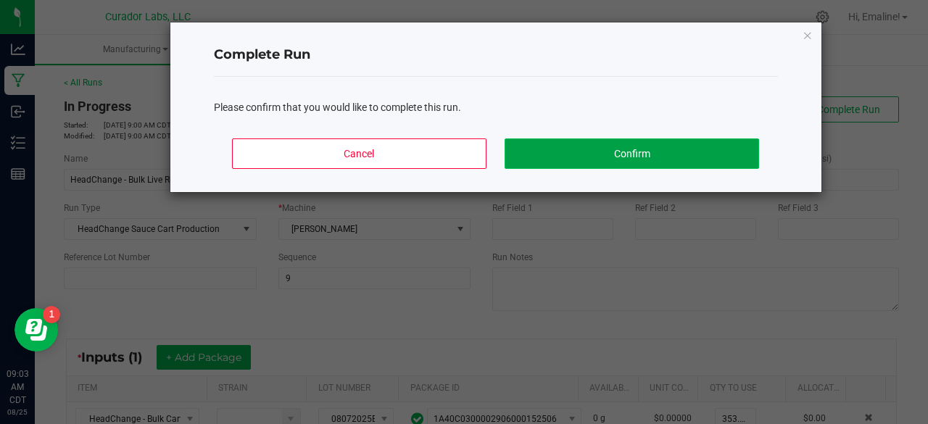
click at [703, 146] on button "Confirm" at bounding box center [632, 153] width 254 height 30
